Goal: Information Seeking & Learning: Learn about a topic

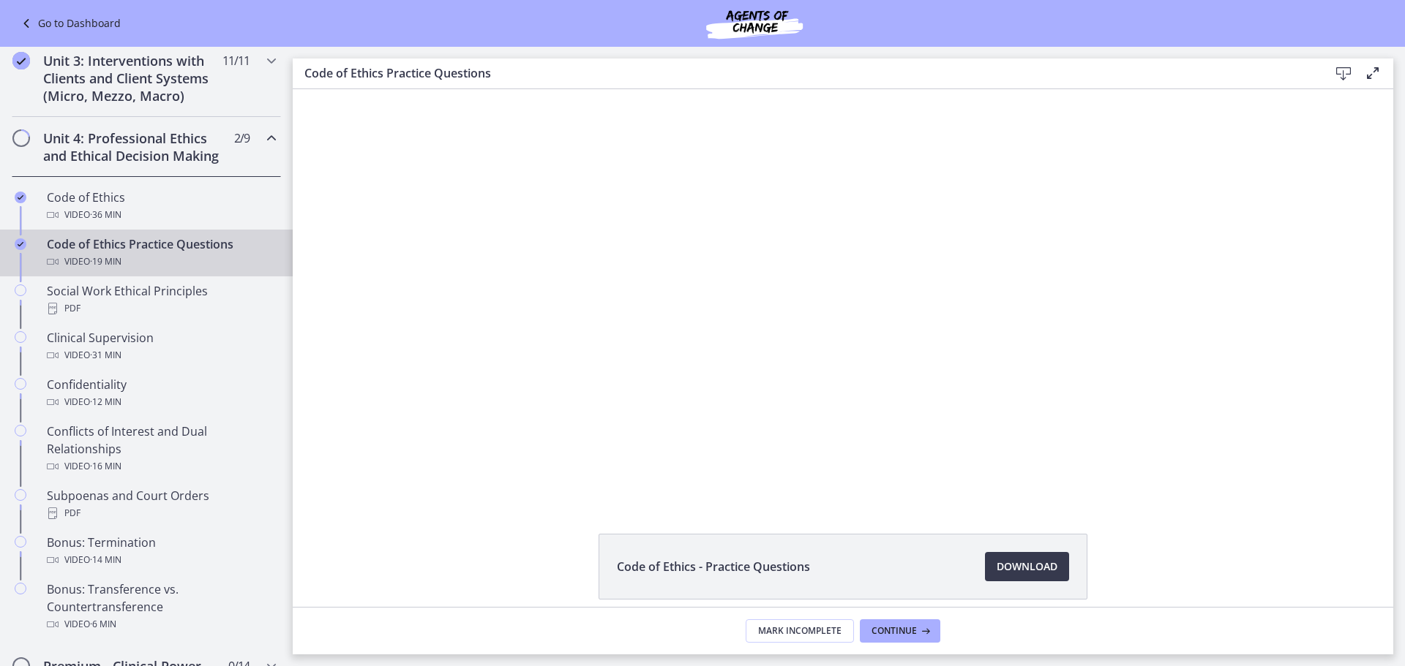
scroll to position [512, 0]
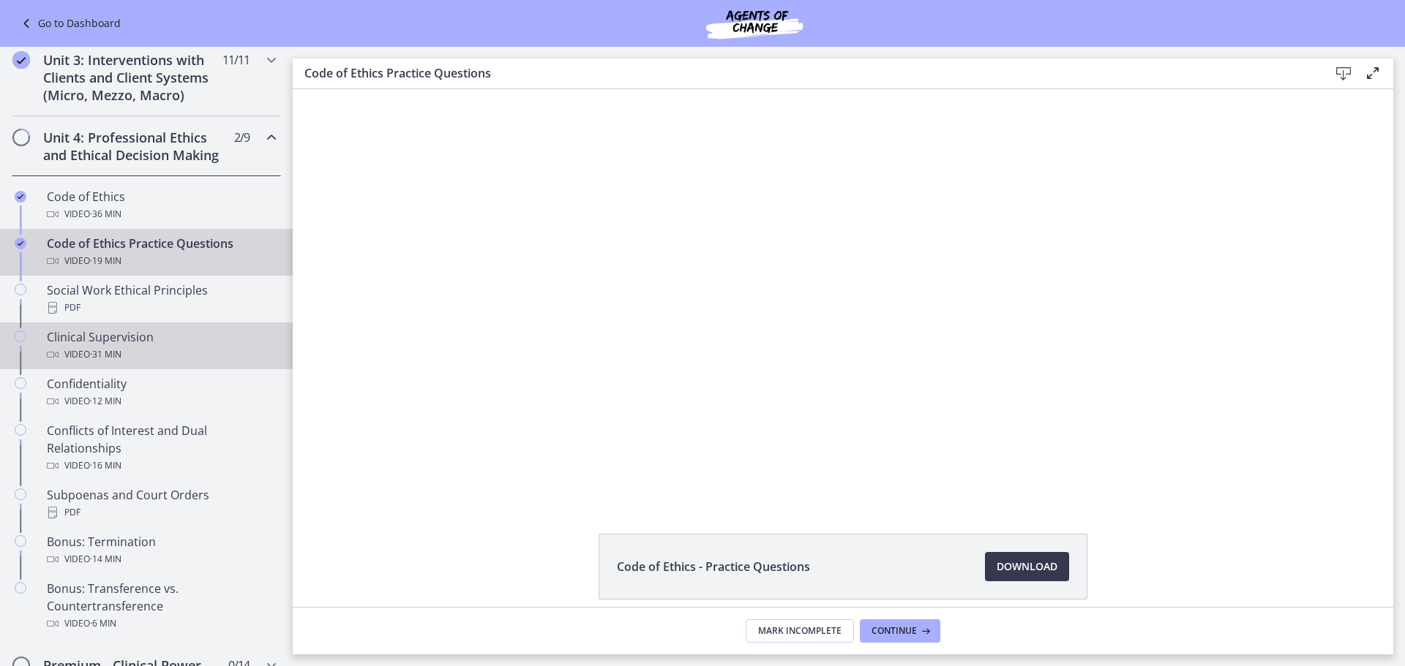
click at [73, 356] on div "Clinical Supervision Video · 31 min" at bounding box center [161, 345] width 228 height 35
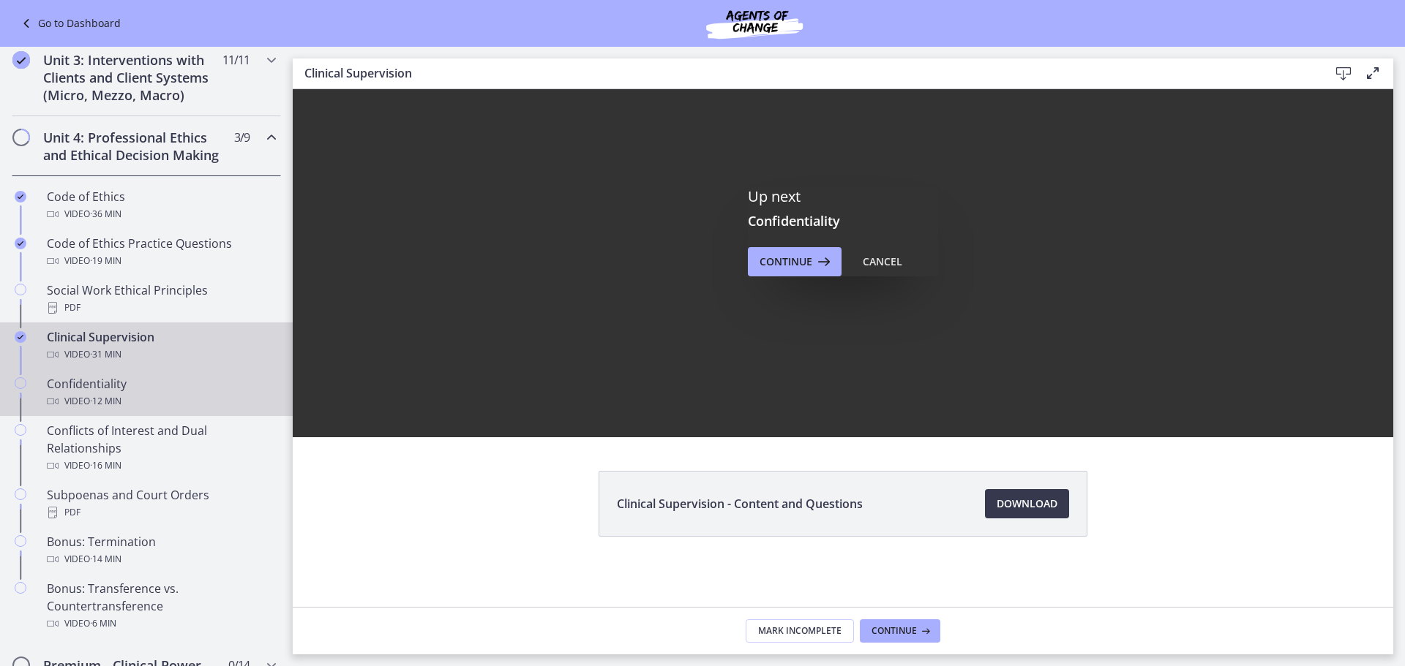
click at [18, 389] on icon "Chapters" at bounding box center [21, 384] width 12 height 12
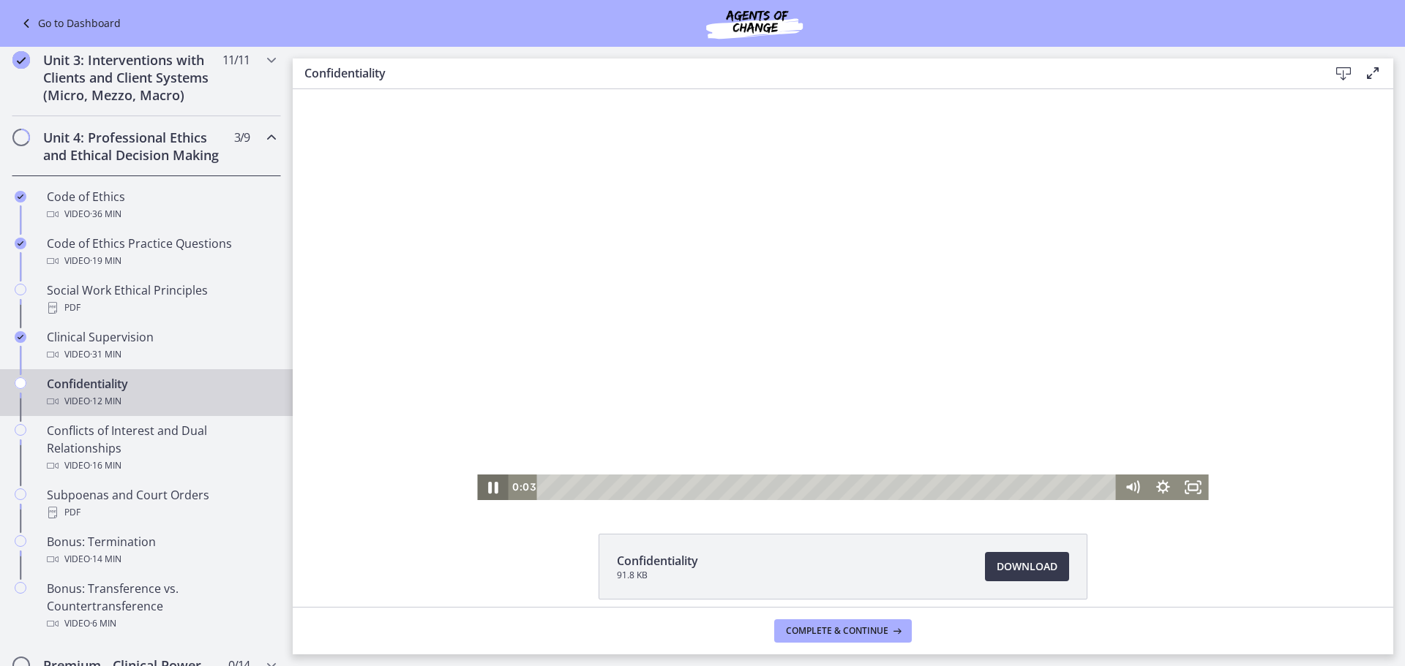
click at [481, 486] on icon "Pause" at bounding box center [492, 487] width 37 height 31
